Goal: Check status: Check status

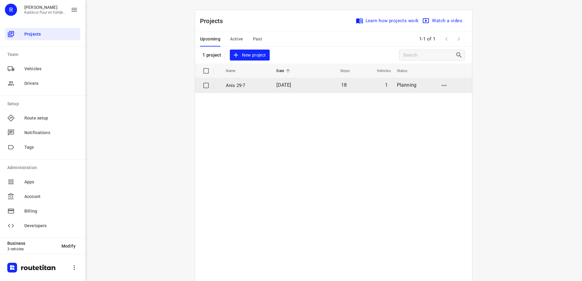
click at [256, 86] on p "Anis 29-7" at bounding box center [246, 85] width 41 height 7
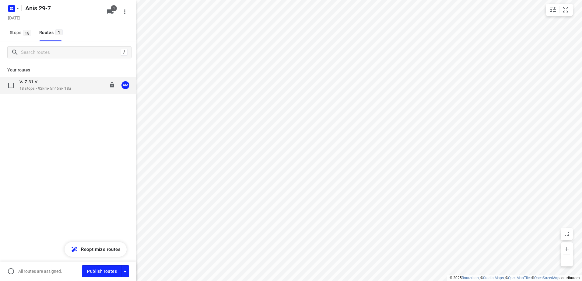
click at [51, 80] on div "VJZ-31-V" at bounding box center [44, 82] width 51 height 7
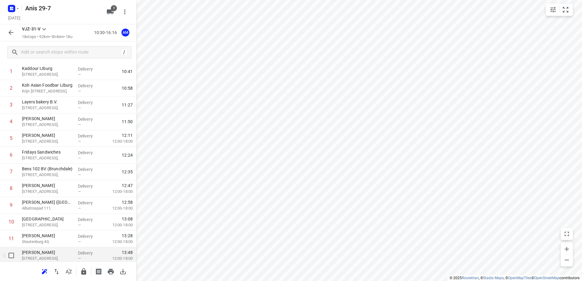
scroll to position [61, 0]
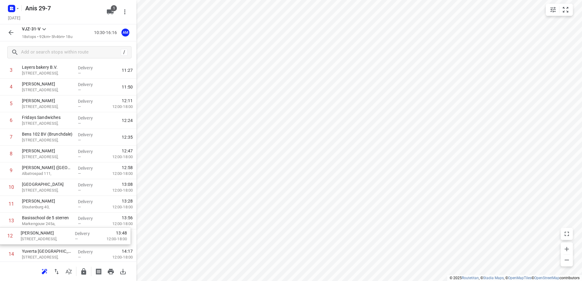
drag, startPoint x: 75, startPoint y: 227, endPoint x: 74, endPoint y: 240, distance: 12.6
click at [74, 240] on div "1 Kaddour IJburg [STREET_ADDRESS], Delivery — 10:41 2 Koh Asian Foodbar IJburg …" at bounding box center [68, 188] width 136 height 318
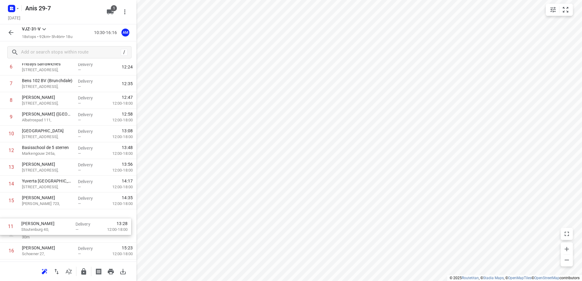
scroll to position [120, 0]
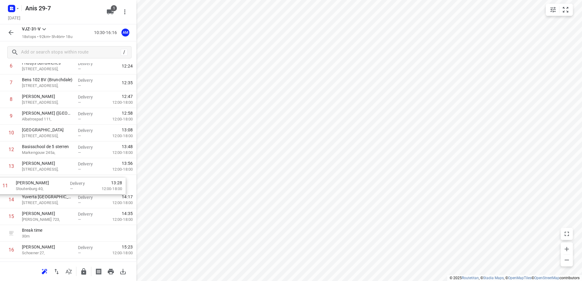
drag, startPoint x: 98, startPoint y: 203, endPoint x: 92, endPoint y: 188, distance: 16.6
click at [92, 188] on div "1 Kaddour IJburg [STREET_ADDRESS], Delivery — 10:41 2 Koh Asian Foodbar IJburg …" at bounding box center [68, 133] width 136 height 318
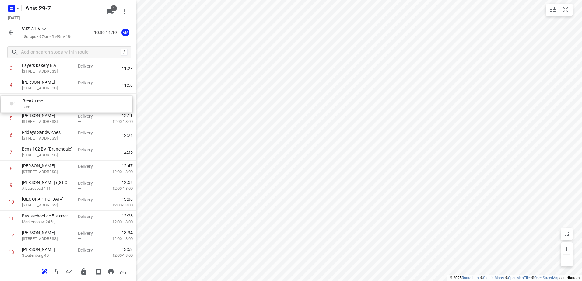
scroll to position [60, 0]
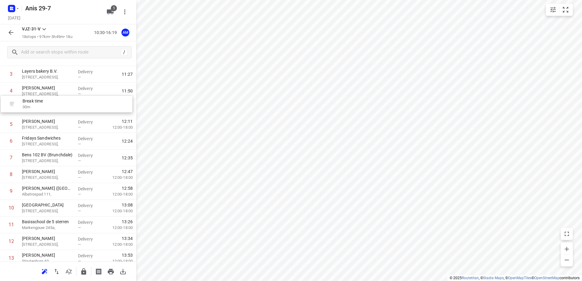
drag, startPoint x: 72, startPoint y: 234, endPoint x: 73, endPoint y: 100, distance: 134.2
click at [73, 100] on div "1 Kaddour IJburg [STREET_ADDRESS], Delivery — 10:41 2 Koh Asian Foodbar IJburg …" at bounding box center [68, 192] width 136 height 318
drag, startPoint x: 39, startPoint y: 158, endPoint x: 54, endPoint y: 160, distance: 15.7
click at [47, 163] on div "1 Kaddour IJburg [STREET_ADDRESS], Delivery — 10:41 2 Koh Asian Foodbar IJburg …" at bounding box center [68, 192] width 136 height 318
drag, startPoint x: 55, startPoint y: 156, endPoint x: 58, endPoint y: 142, distance: 14.5
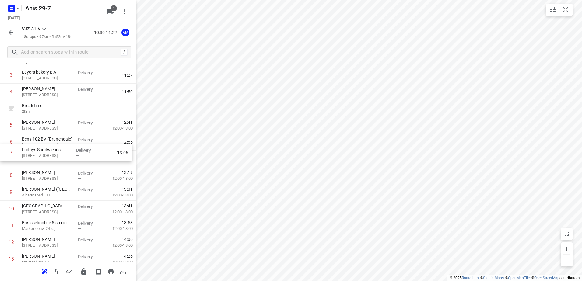
click at [58, 142] on div "1 Kaddour IJburg [STREET_ADDRESS], Delivery — 10:41 2 Koh Asian Foodbar IJburg …" at bounding box center [68, 192] width 136 height 318
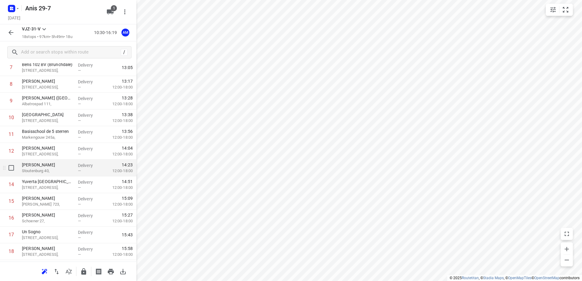
scroll to position [167, 0]
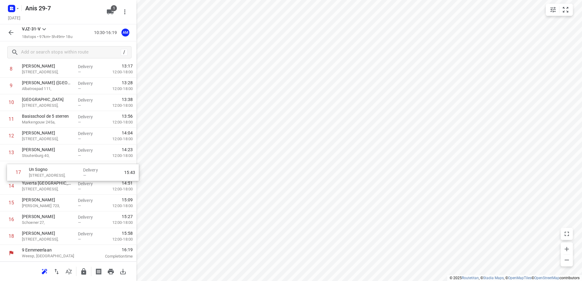
drag, startPoint x: 59, startPoint y: 220, endPoint x: 67, endPoint y: 171, distance: 49.9
click at [67, 171] on div "1 Kaddour IJburg [STREET_ADDRESS], Delivery — 10:41 2 Koh Asian Foodbar IJburg …" at bounding box center [68, 86] width 136 height 318
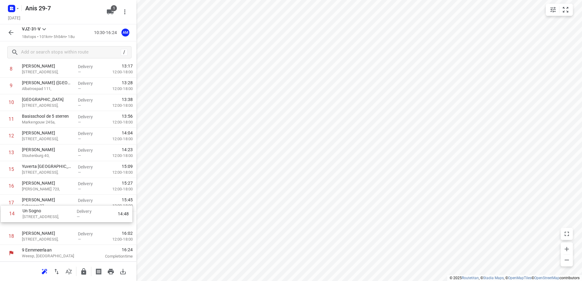
drag, startPoint x: 68, startPoint y: 167, endPoint x: 68, endPoint y: 214, distance: 46.6
click at [68, 214] on div "1 Kaddour IJburg [STREET_ADDRESS], Delivery — 10:41 2 Koh Asian Foodbar IJburg …" at bounding box center [68, 86] width 136 height 318
drag, startPoint x: 68, startPoint y: 214, endPoint x: 68, endPoint y: 225, distance: 11.3
click at [68, 225] on div "1 Kaddour IJburg [STREET_ADDRESS], Delivery — 10:41 2 Koh Asian Foodbar IJburg …" at bounding box center [68, 86] width 136 height 318
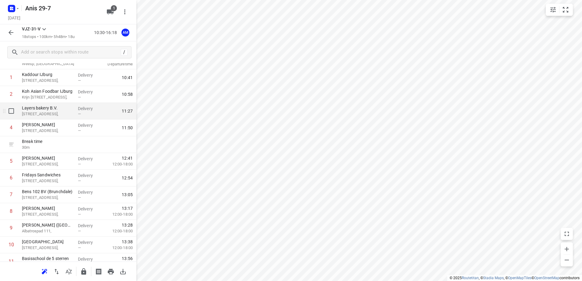
scroll to position [15, 0]
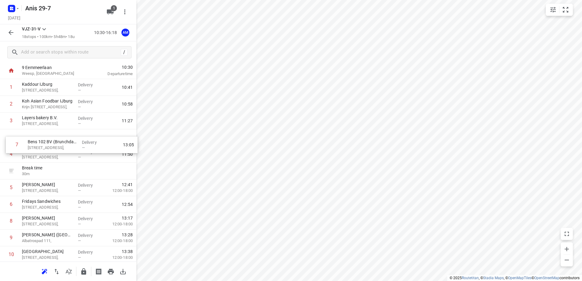
drag, startPoint x: 54, startPoint y: 201, endPoint x: 61, endPoint y: 139, distance: 62.2
click at [61, 139] on div "1 Kaddour IJburg [STREET_ADDRESS], Delivery — 10:41 2 Koh Asian Foodbar IJburg …" at bounding box center [68, 238] width 136 height 318
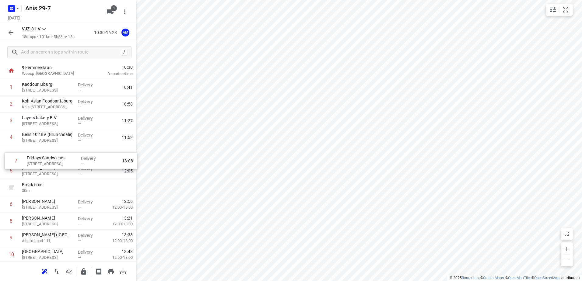
drag, startPoint x: 47, startPoint y: 203, endPoint x: 54, endPoint y: 152, distance: 51.2
click at [54, 152] on div "1 Kaddour IJburg [STREET_ADDRESS], Delivery — 10:41 2 Koh Asian Foodbar IJburg …" at bounding box center [68, 238] width 136 height 318
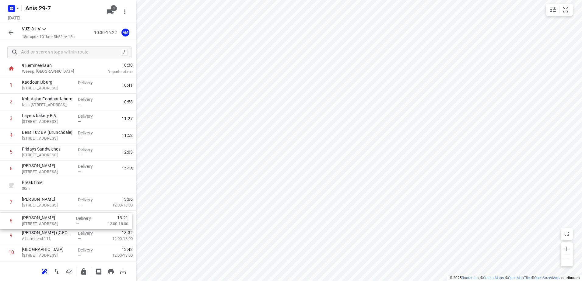
scroll to position [18, 0]
drag, startPoint x: 55, startPoint y: 224, endPoint x: 61, endPoint y: 204, distance: 20.9
click at [61, 204] on div "1 Kaddour IJburg [STREET_ADDRESS], Delivery — 10:41 2 Koh Asian Foodbar IJburg …" at bounding box center [68, 235] width 136 height 318
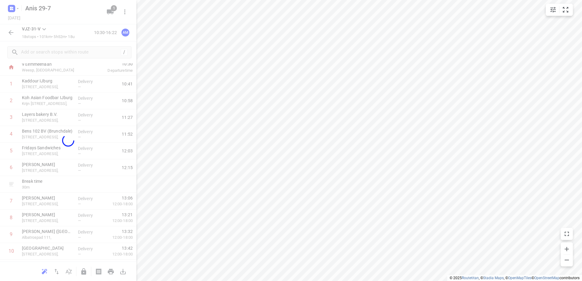
click at [61, 204] on div at bounding box center [68, 140] width 136 height 281
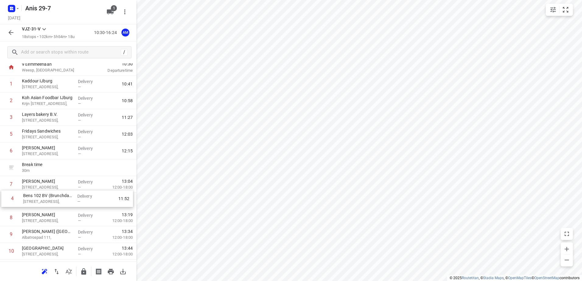
drag, startPoint x: 58, startPoint y: 135, endPoint x: 59, endPoint y: 202, distance: 67.3
click at [59, 202] on div "1 Kaddour IJburg [STREET_ADDRESS], Delivery — 10:41 2 Koh Asian Foodbar IJburg …" at bounding box center [68, 235] width 136 height 318
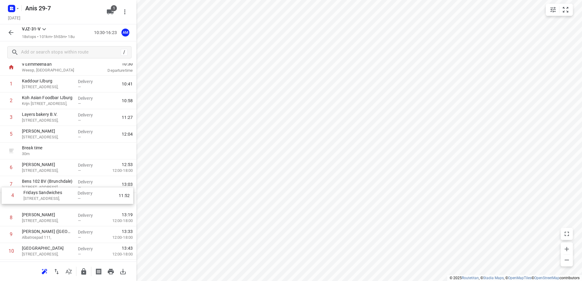
drag, startPoint x: 54, startPoint y: 140, endPoint x: 55, endPoint y: 206, distance: 66.1
click at [55, 206] on div "1 Kaddour IJburg [STREET_ADDRESS], Delivery — 10:41 2 Koh Asian Foodbar IJburg …" at bounding box center [68, 235] width 136 height 318
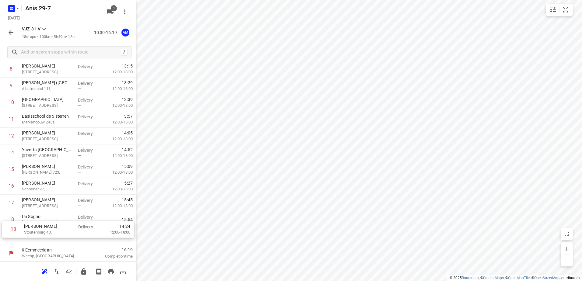
scroll to position [167, 0]
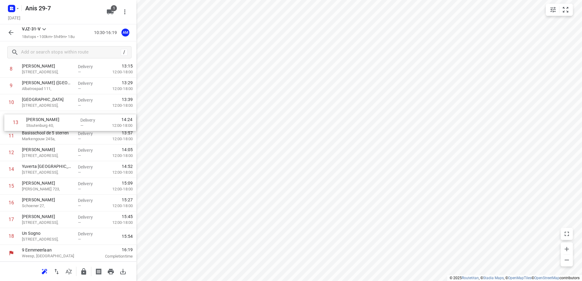
drag, startPoint x: 73, startPoint y: 203, endPoint x: 77, endPoint y: 117, distance: 86.2
click at [77, 117] on div "1 Kaddour IJburg [STREET_ADDRESS], Delivery — 10:41 2 Koh Asian Foodbar IJburg …" at bounding box center [68, 86] width 136 height 318
click at [16, 11] on icon "button" at bounding box center [17, 8] width 5 height 5
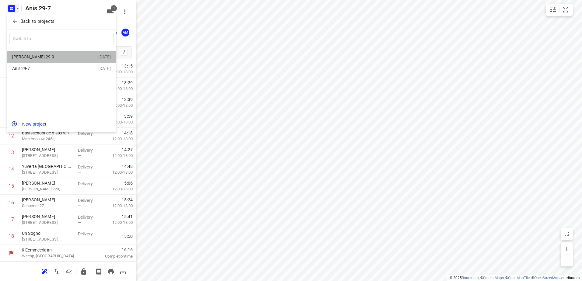
click at [36, 58] on div "[PERSON_NAME] 29-9" at bounding box center [47, 56] width 70 height 5
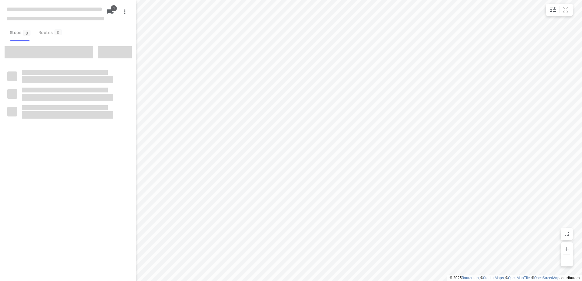
type input "distance"
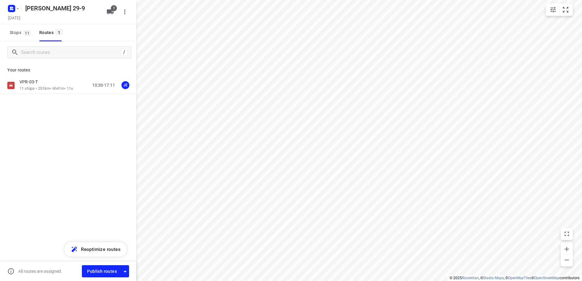
click at [45, 101] on div "VPR-03-T 11 stops • 251km • 6h41m • 11u 10:30-17:11 JE" at bounding box center [68, 107] width 136 height 60
click at [46, 89] on p "11 stops • 251km • 6h41m • 11u" at bounding box center [46, 89] width 54 height 6
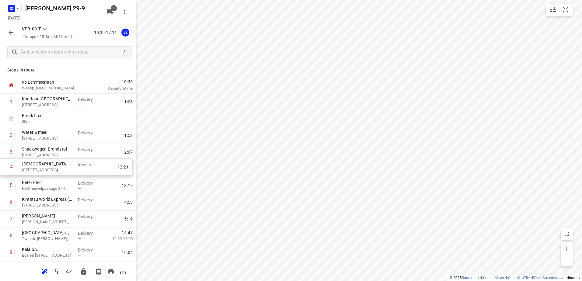
drag, startPoint x: 60, startPoint y: 173, endPoint x: 62, endPoint y: 147, distance: 25.4
click at [62, 147] on div "1 Kaddour Utrecht [STREET_ADDRESS], Delivery — 11:06 Break time 30 m 2 Water & …" at bounding box center [68, 194] width 136 height 201
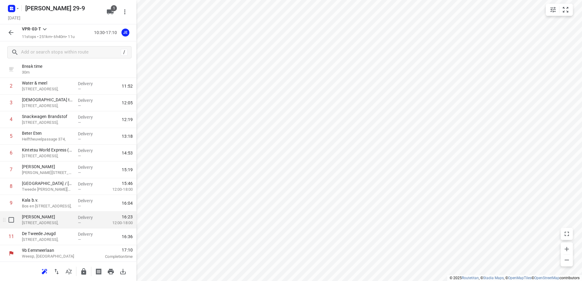
scroll to position [50, 0]
click at [14, 36] on icon "button" at bounding box center [10, 32] width 7 height 7
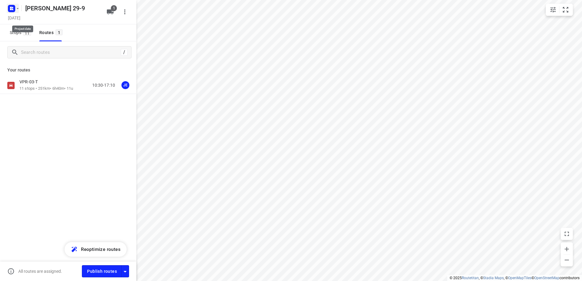
click at [12, 7] on icon "button" at bounding box center [13, 8] width 2 height 2
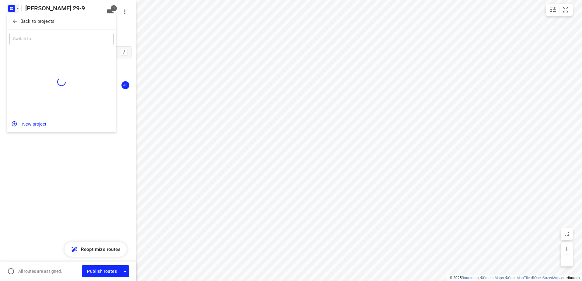
click at [41, 26] on button "Back to projects" at bounding box center [61, 21] width 104 height 10
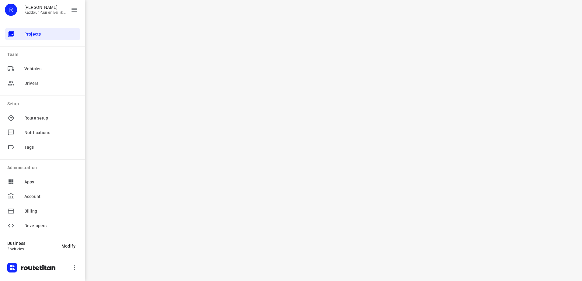
click at [319, 139] on div "i © 2025 Routetitan , © Stadia Maps , © OpenMapTiles © OpenStreetMap contributo…" at bounding box center [333, 140] width 497 height 281
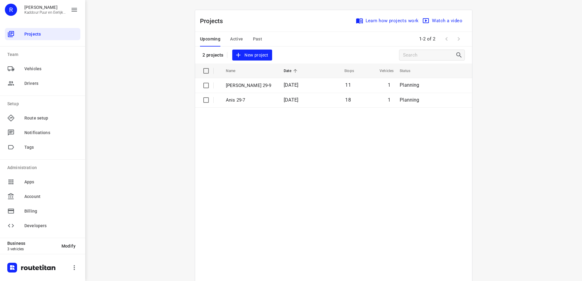
click at [326, 144] on table "Name Date Stops Vehicles Status [PERSON_NAME] 29-9 [DATE] 11 1 Planning Anis 29…" at bounding box center [333, 188] width 277 height 248
click at [129, 79] on div "i © 2025 Routetitan , © Stadia Maps , © OpenMapTiles © OpenStreetMap contributo…" at bounding box center [333, 140] width 497 height 281
click at [235, 169] on table "Name Date Stops Vehicles Status [PERSON_NAME] 29-9 [DATE] 11 1 Planning Anis 29…" at bounding box center [333, 188] width 277 height 248
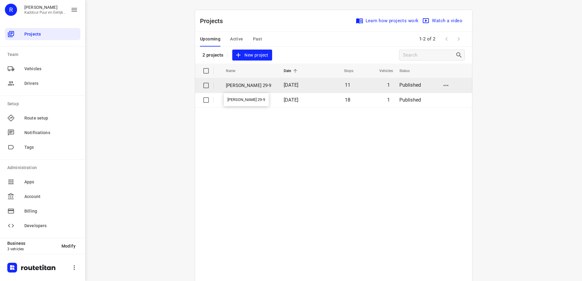
click at [249, 87] on p "[PERSON_NAME] 29-9" at bounding box center [250, 85] width 49 height 7
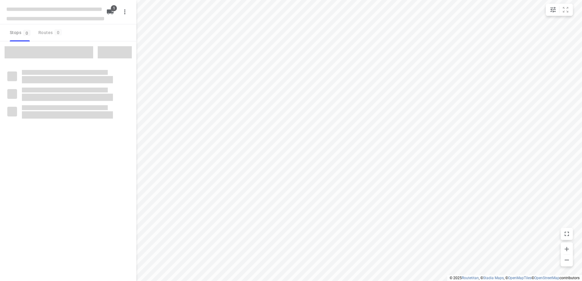
type input "distance"
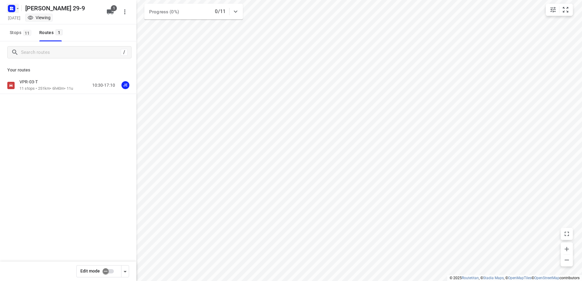
click at [15, 10] on rect "button" at bounding box center [11, 8] width 7 height 7
click at [28, 21] on p "Back to projects" at bounding box center [37, 21] width 34 height 7
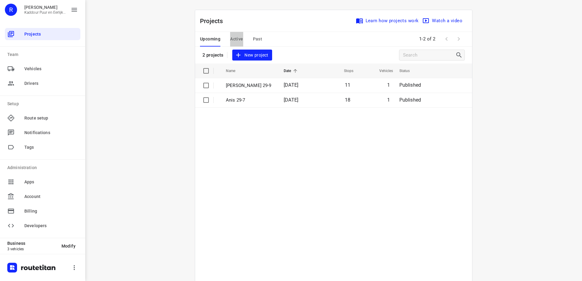
click at [237, 36] on span "Active" at bounding box center [236, 39] width 13 height 8
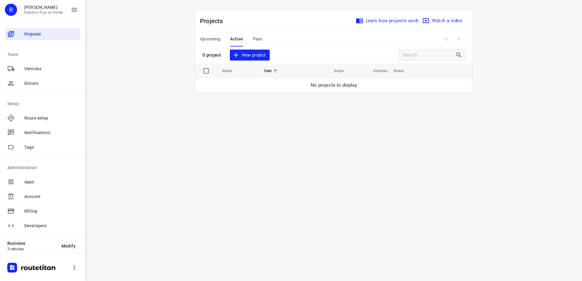
click at [219, 37] on span "Upcoming" at bounding box center [210, 39] width 20 height 8
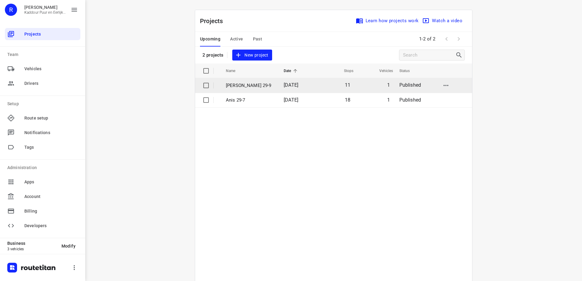
click at [268, 87] on td "[PERSON_NAME] 29-9" at bounding box center [249, 85] width 59 height 15
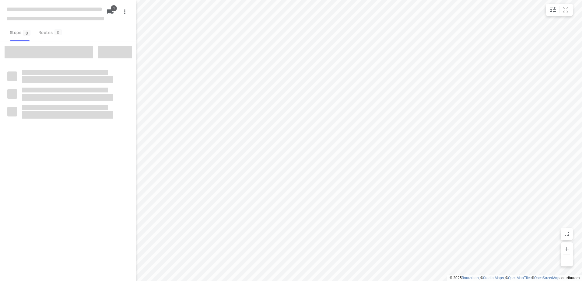
type input "distance"
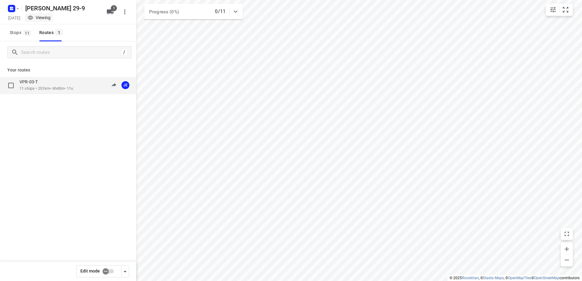
click at [41, 86] on p "11 stops • 251km • 6h40m • 11u" at bounding box center [46, 89] width 54 height 6
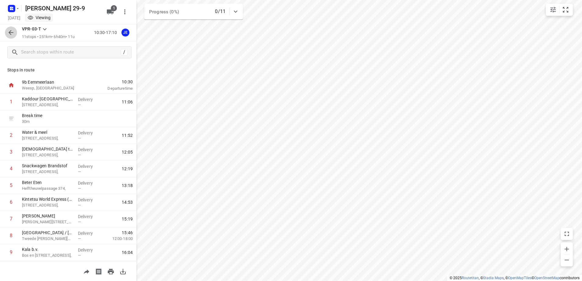
click at [13, 28] on button "button" at bounding box center [11, 32] width 12 height 12
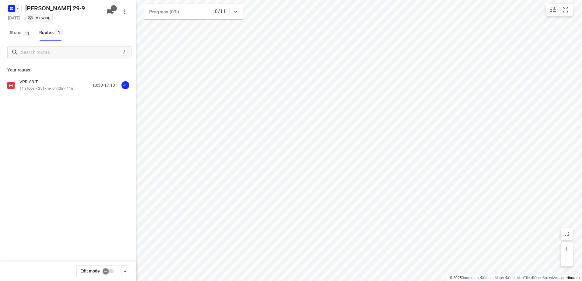
click at [14, 11] on rect "button" at bounding box center [11, 8] width 7 height 7
click at [41, 20] on p "Back to projects" at bounding box center [37, 21] width 34 height 7
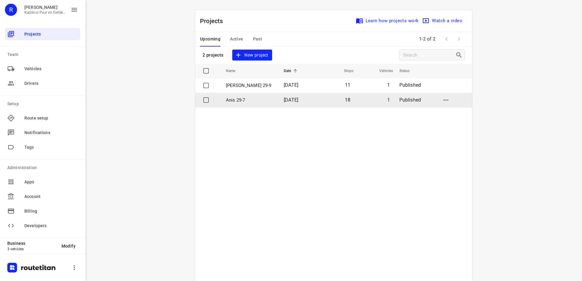
click at [252, 99] on p "Anis 29-7" at bounding box center [250, 100] width 49 height 7
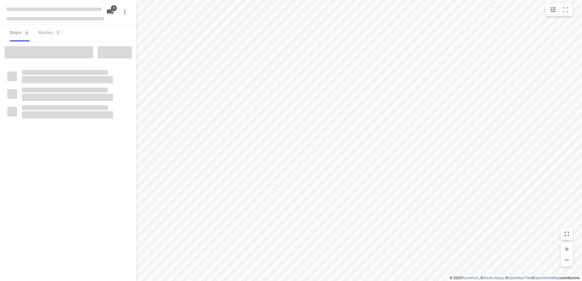
type input "distance"
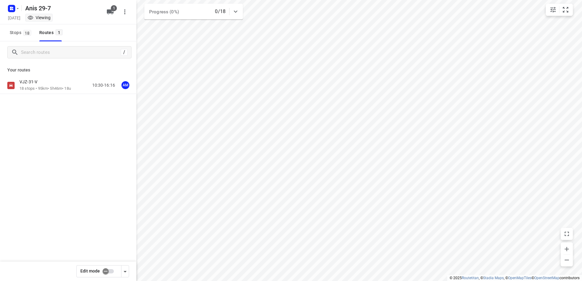
click at [48, 96] on div "VJZ-31-V 18 stops • 95km • 5h46m • 18u 10:30-16:16 AM" at bounding box center [68, 107] width 136 height 60
click at [48, 84] on div "VJZ-31-V" at bounding box center [44, 82] width 51 height 7
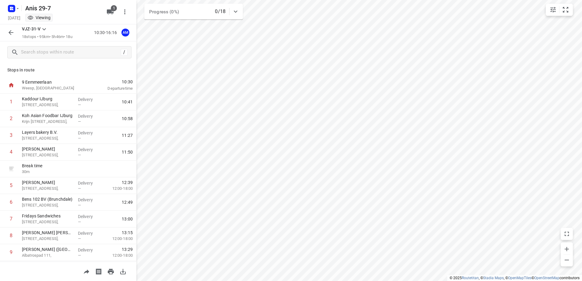
click at [11, 30] on icon "button" at bounding box center [10, 32] width 7 height 7
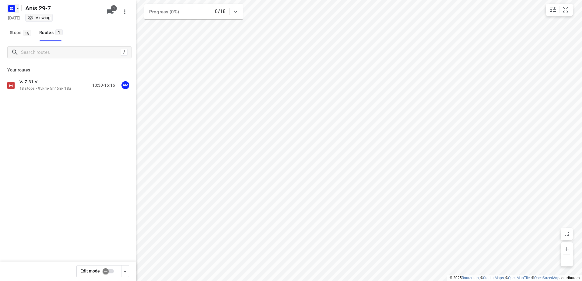
click at [15, 8] on rect "button" at bounding box center [11, 8] width 7 height 7
click at [42, 26] on div "Back to projects" at bounding box center [62, 21] width 110 height 16
click at [42, 21] on p "Back to projects" at bounding box center [37, 21] width 34 height 7
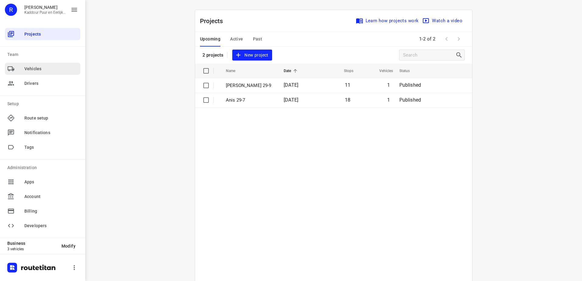
click at [40, 66] on span "Vehicles" at bounding box center [51, 69] width 54 height 6
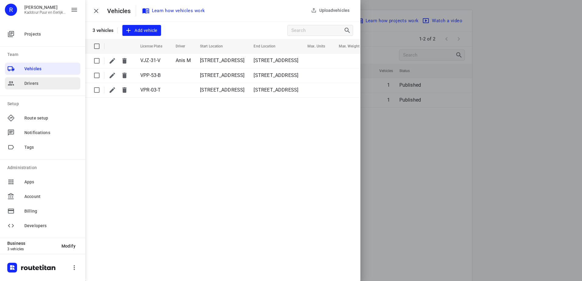
click at [35, 85] on span "Drivers" at bounding box center [51, 83] width 54 height 6
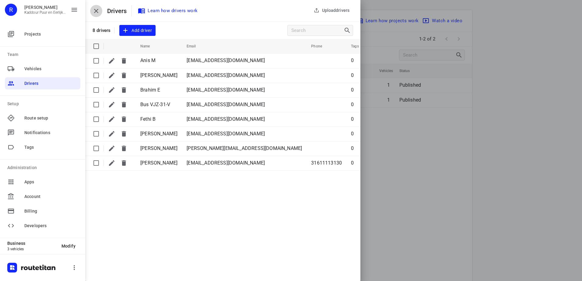
click at [97, 9] on icon "button" at bounding box center [96, 10] width 7 height 7
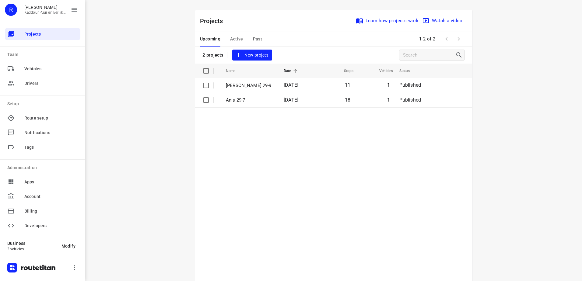
click at [142, 102] on div "i © 2025 Routetitan , © Stadia Maps , © OpenMapTiles © OpenStreetMap contributo…" at bounding box center [333, 140] width 497 height 281
click at [240, 38] on span "Active" at bounding box center [236, 39] width 13 height 8
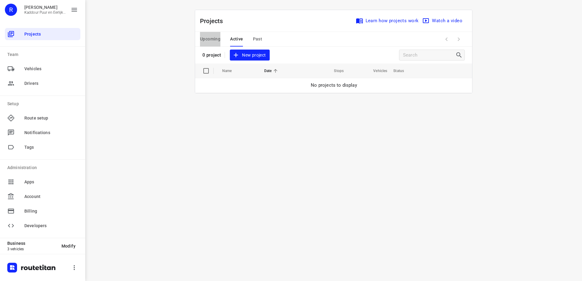
click at [212, 36] on span "Upcoming" at bounding box center [210, 39] width 20 height 8
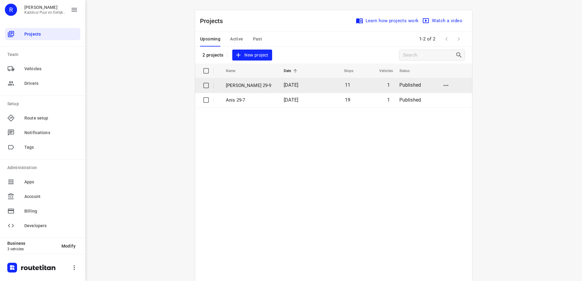
click at [244, 82] on p "[PERSON_NAME] 29-9" at bounding box center [250, 85] width 49 height 7
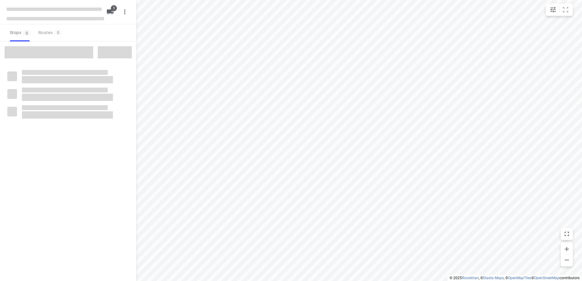
type input "distance"
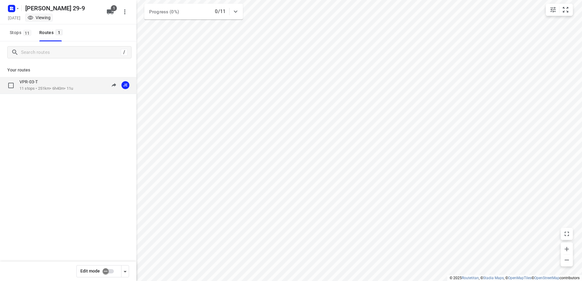
click at [52, 82] on div "VPR-03-T" at bounding box center [46, 82] width 54 height 7
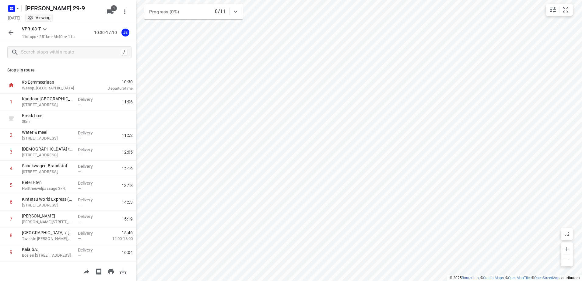
click at [10, 34] on icon "button" at bounding box center [11, 32] width 5 height 5
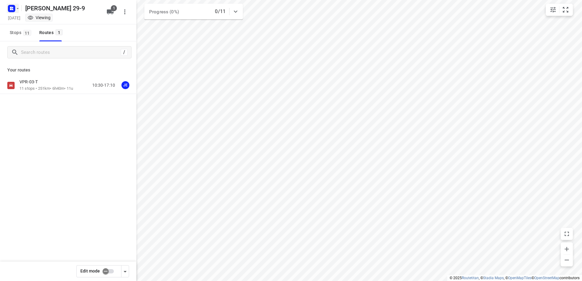
click at [11, 11] on rect "button" at bounding box center [11, 8] width 7 height 7
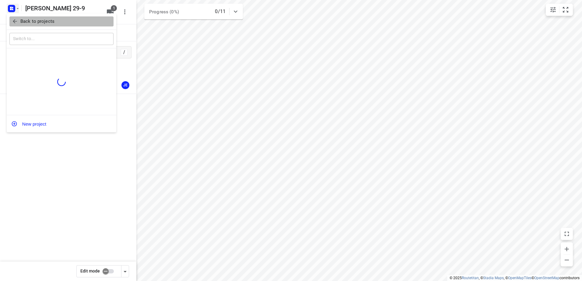
click at [36, 18] on p "Back to projects" at bounding box center [37, 21] width 34 height 7
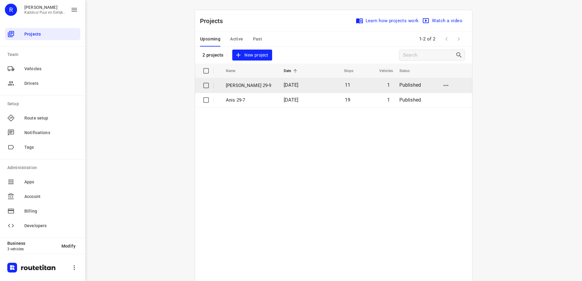
click at [250, 87] on p "[PERSON_NAME] 29-9" at bounding box center [250, 85] width 49 height 7
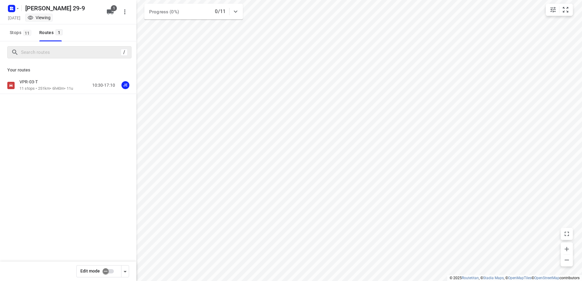
click at [47, 81] on div "VPR-03-T" at bounding box center [46, 82] width 54 height 7
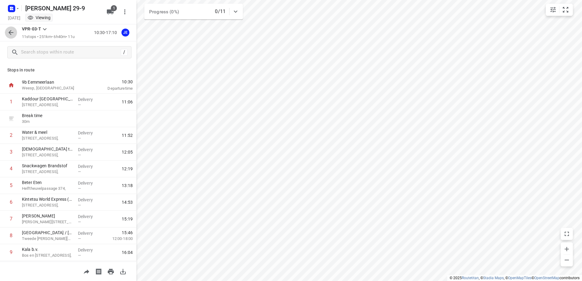
click at [8, 31] on icon "button" at bounding box center [10, 32] width 7 height 7
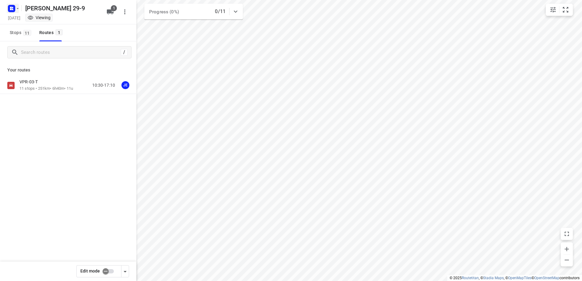
click at [8, 11] on icon "button" at bounding box center [12, 9] width 10 height 10
click at [49, 67] on div "Anis 29-7" at bounding box center [47, 68] width 70 height 5
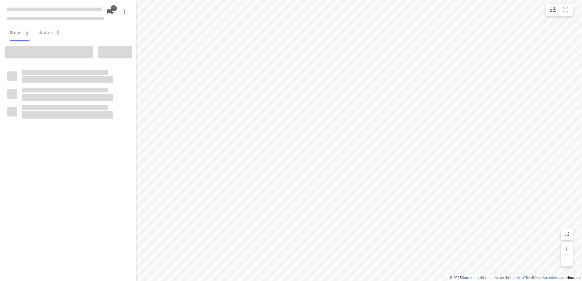
type input "distance"
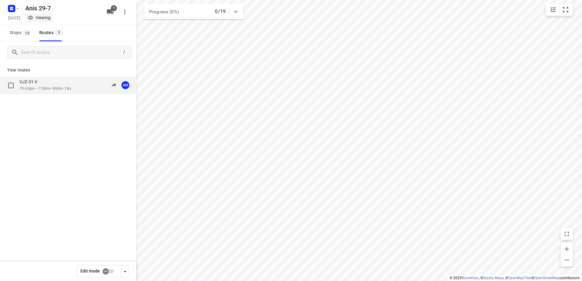
click at [44, 80] on div "VJZ-31-V" at bounding box center [44, 82] width 51 height 7
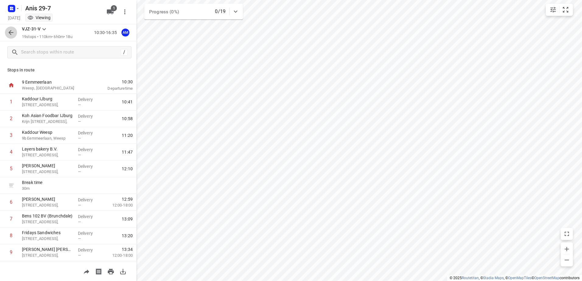
click at [10, 32] on icon "button" at bounding box center [11, 32] width 5 height 5
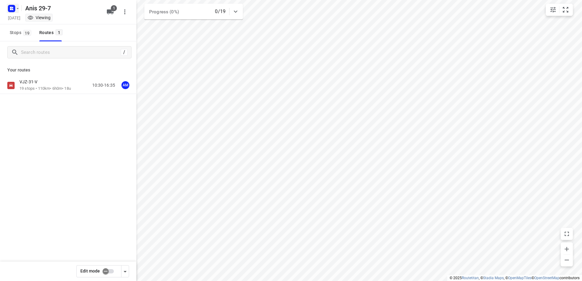
click at [10, 12] on icon "button" at bounding box center [12, 9] width 10 height 10
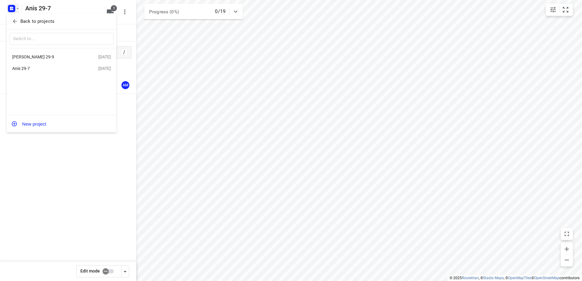
click at [49, 26] on div "Back to projects" at bounding box center [62, 21] width 110 height 16
click at [49, 20] on p "Back to projects" at bounding box center [37, 21] width 34 height 7
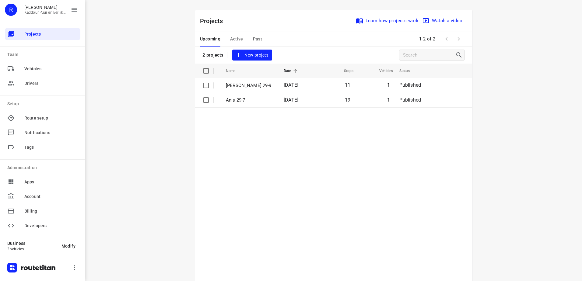
click at [138, 92] on div "i © 2025 Routetitan , © Stadia Maps , © OpenMapTiles © OpenStreetMap contributo…" at bounding box center [333, 140] width 497 height 281
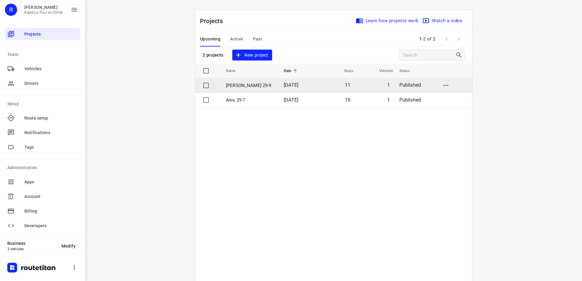
click at [236, 81] on td "[PERSON_NAME] 29-9" at bounding box center [249, 85] width 59 height 15
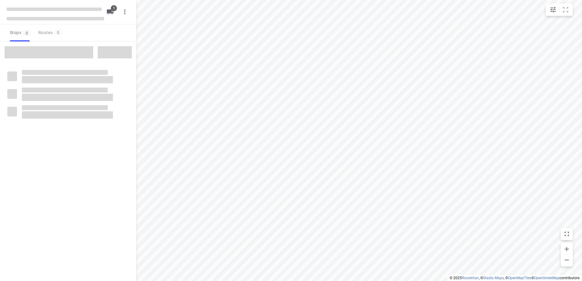
type input "distance"
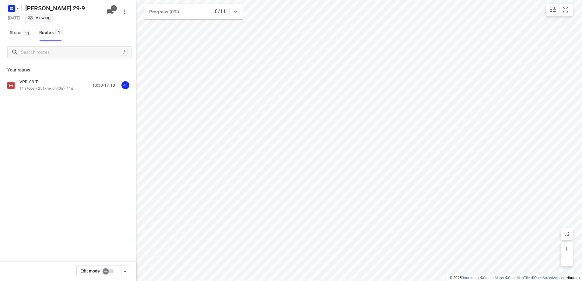
click at [46, 77] on div "VPR-03-T 11 stops • 251km • 6h40m • 11u 10:30-17:10 JE" at bounding box center [68, 85] width 136 height 17
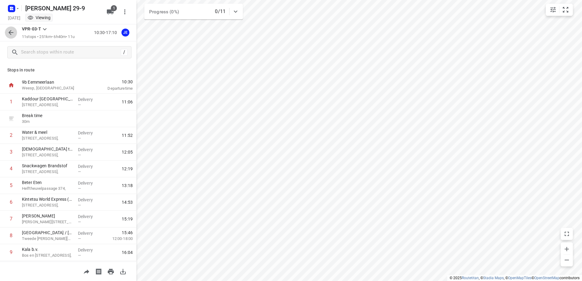
click at [7, 30] on button "button" at bounding box center [11, 32] width 12 height 12
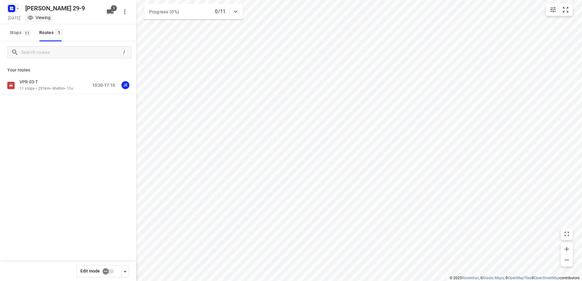
click at [13, 8] on rect "button" at bounding box center [11, 8] width 7 height 7
click at [43, 23] on p "Back to projects" at bounding box center [37, 21] width 34 height 7
